Goal: Use online tool/utility: Utilize a website feature to perform a specific function

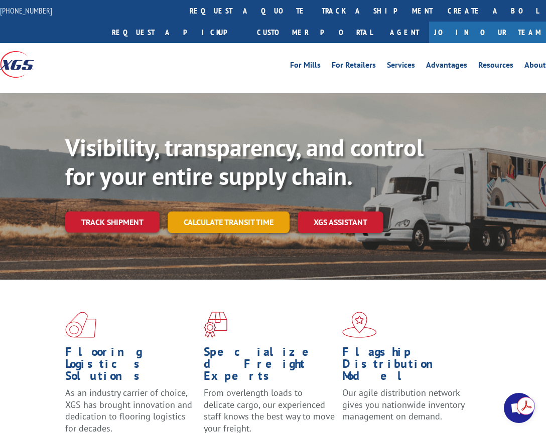
click at [255, 224] on link "Calculate transit time" at bounding box center [228, 223] width 122 height 22
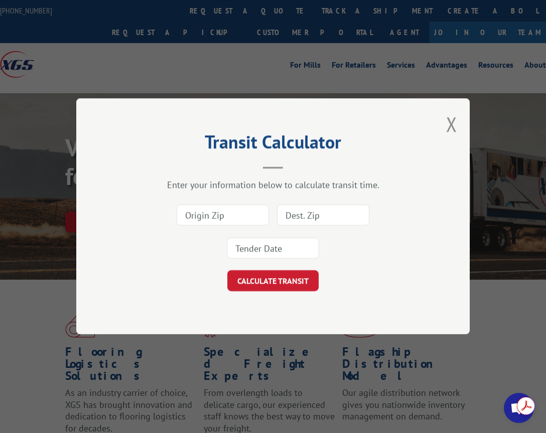
click at [255, 214] on input at bounding box center [223, 215] width 92 height 21
type input "92704"
click at [293, 211] on input at bounding box center [323, 215] width 92 height 21
type input "11377"
click at [291, 244] on input at bounding box center [273, 248] width 92 height 21
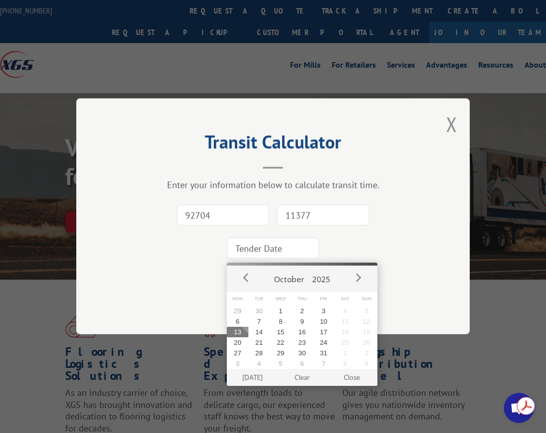
click at [239, 335] on button "13" at bounding box center [238, 332] width 22 height 11
type input "[DATE]"
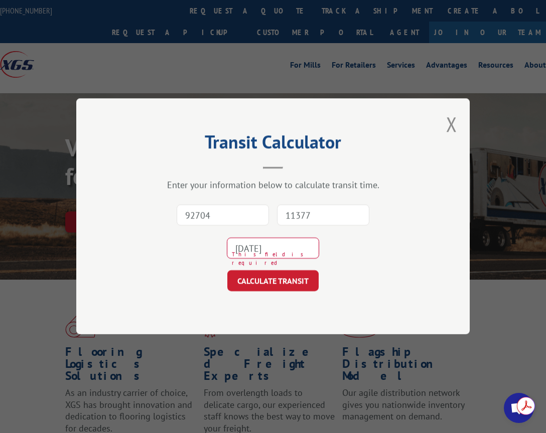
click at [284, 251] on input "[DATE]" at bounding box center [273, 248] width 92 height 21
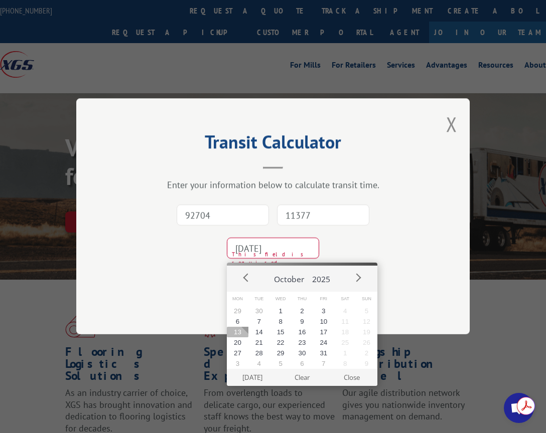
click at [240, 337] on button "13" at bounding box center [238, 332] width 22 height 11
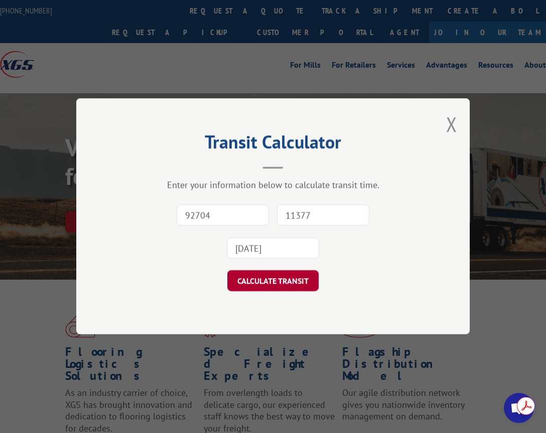
click at [291, 280] on button "CALCULATE TRANSIT" at bounding box center [272, 281] width 91 height 21
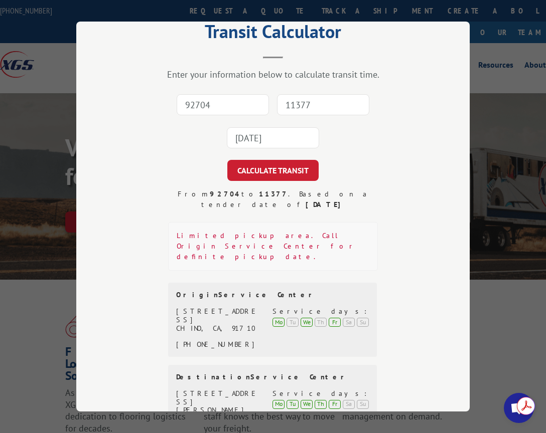
scroll to position [90, 0]
